Goal: Check status: Check status

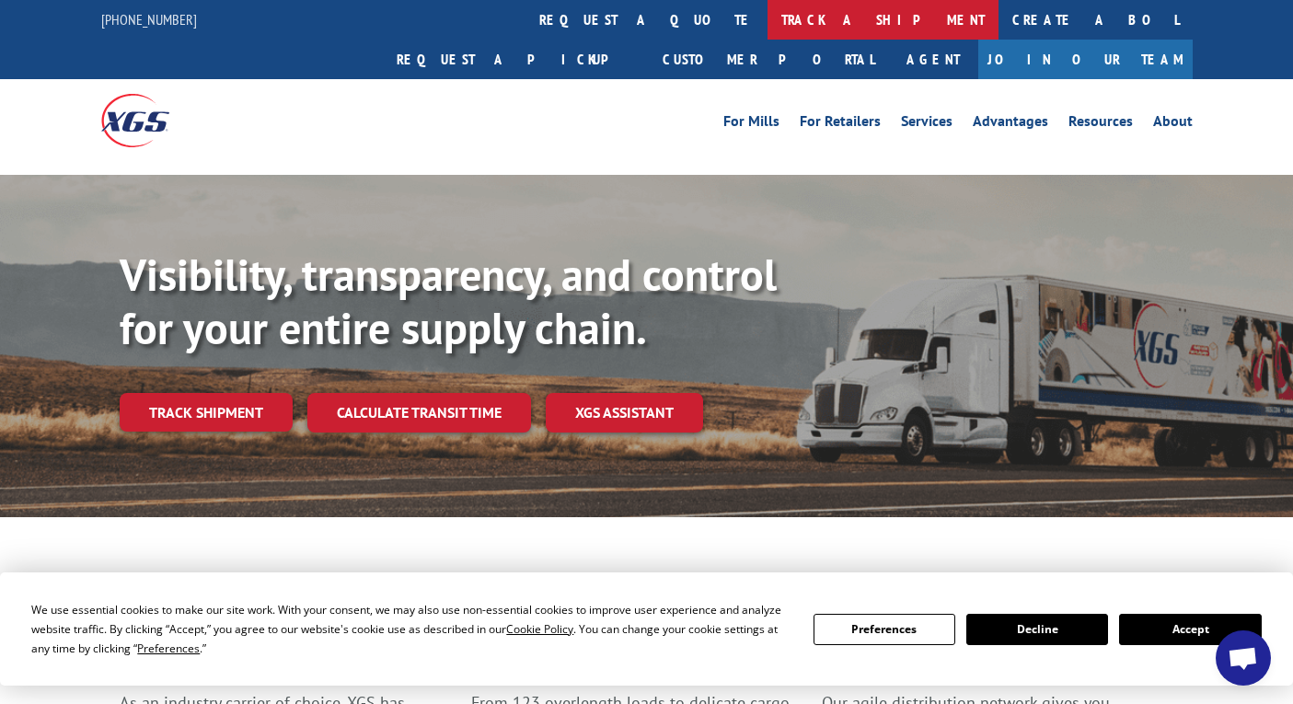
click at [768, 19] on link "track a shipment" at bounding box center [883, 20] width 231 height 40
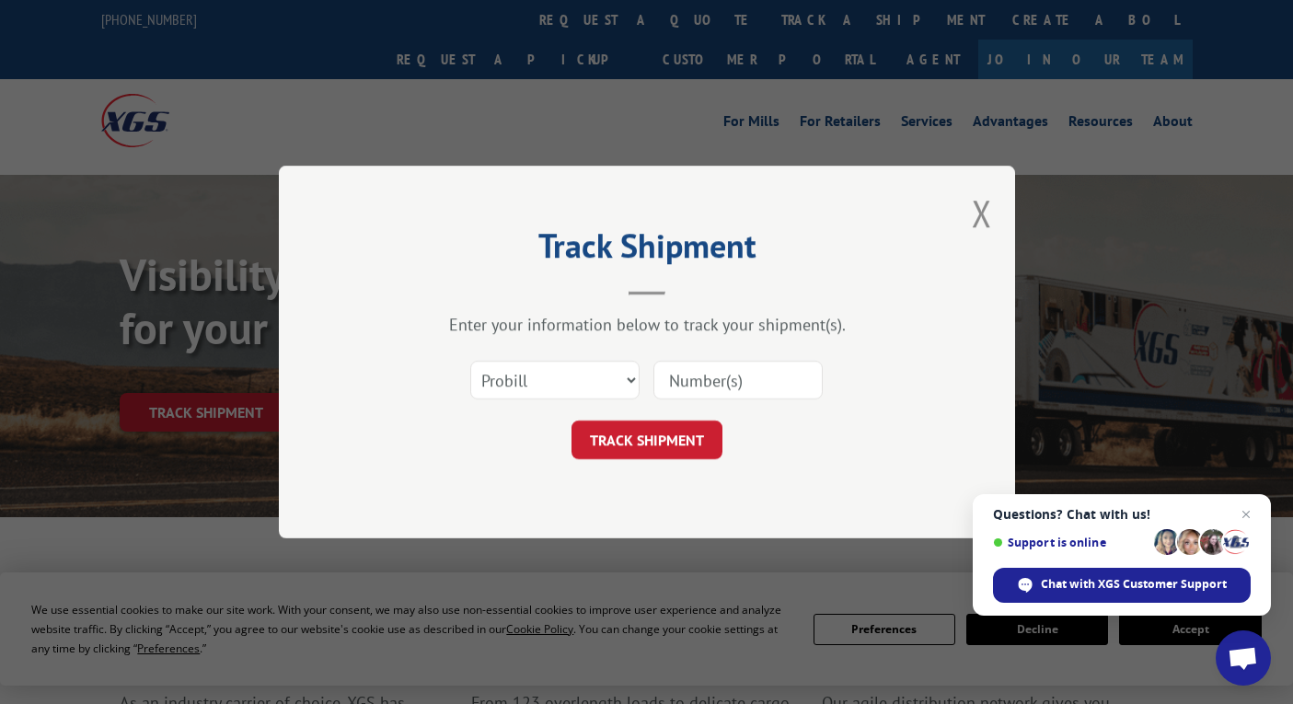
click at [697, 380] on input at bounding box center [738, 380] width 169 height 39
click at [1251, 510] on span "Open chat" at bounding box center [1246, 515] width 23 height 23
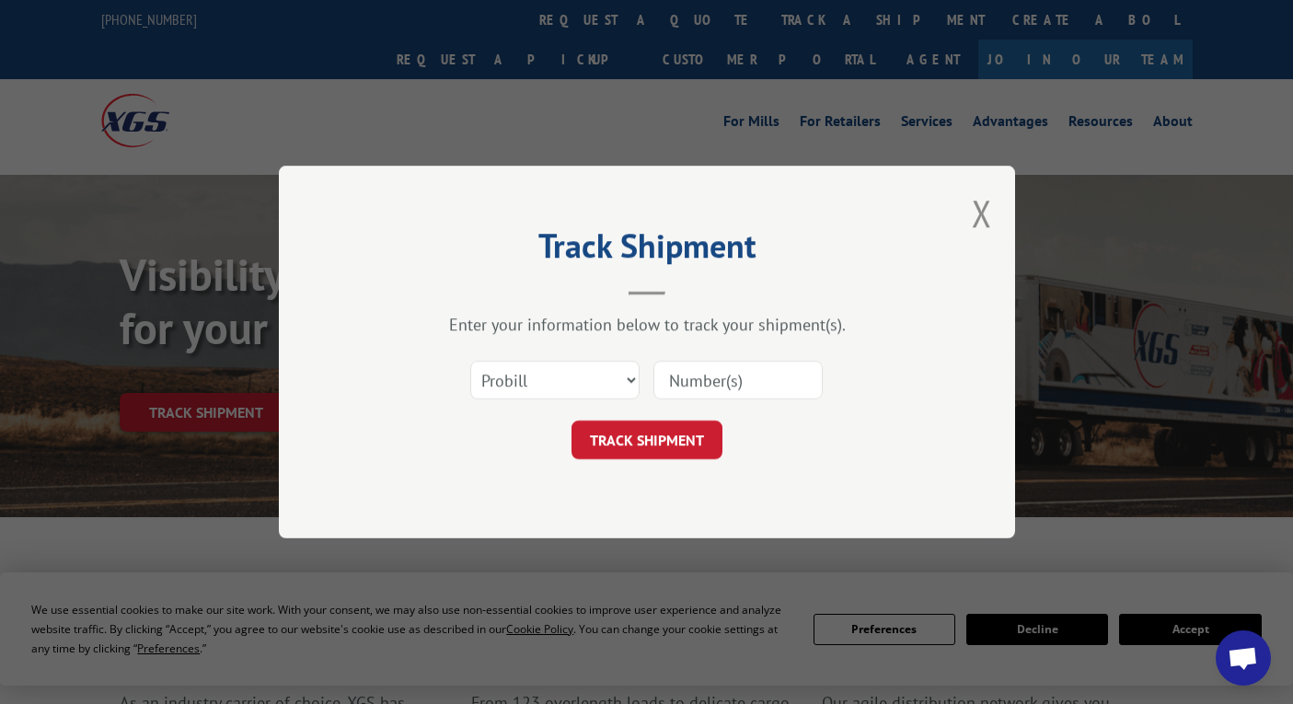
click at [728, 383] on input at bounding box center [738, 380] width 169 height 39
click at [701, 381] on input at bounding box center [738, 380] width 169 height 39
type input "17409396"
click at [643, 434] on button "TRACK SHIPMENT" at bounding box center [647, 440] width 151 height 39
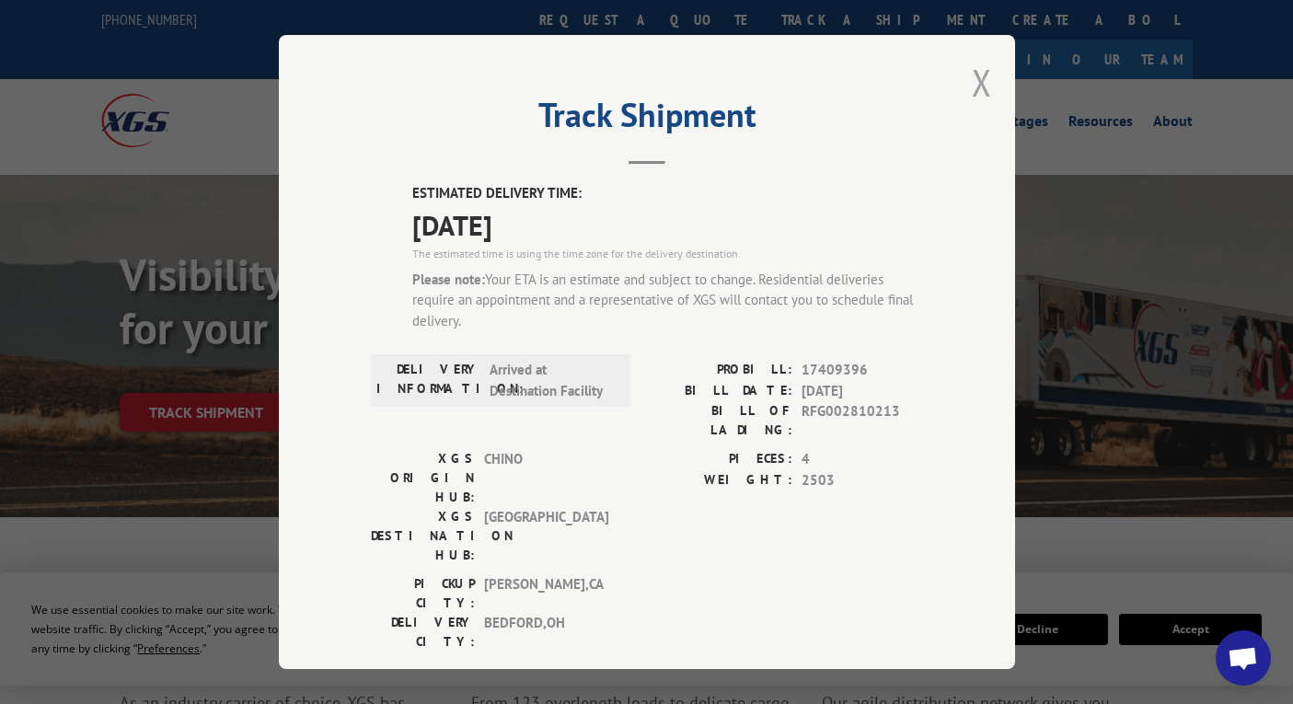
click at [972, 83] on button "Close modal" at bounding box center [982, 82] width 20 height 49
